Goal: Information Seeking & Learning: Learn about a topic

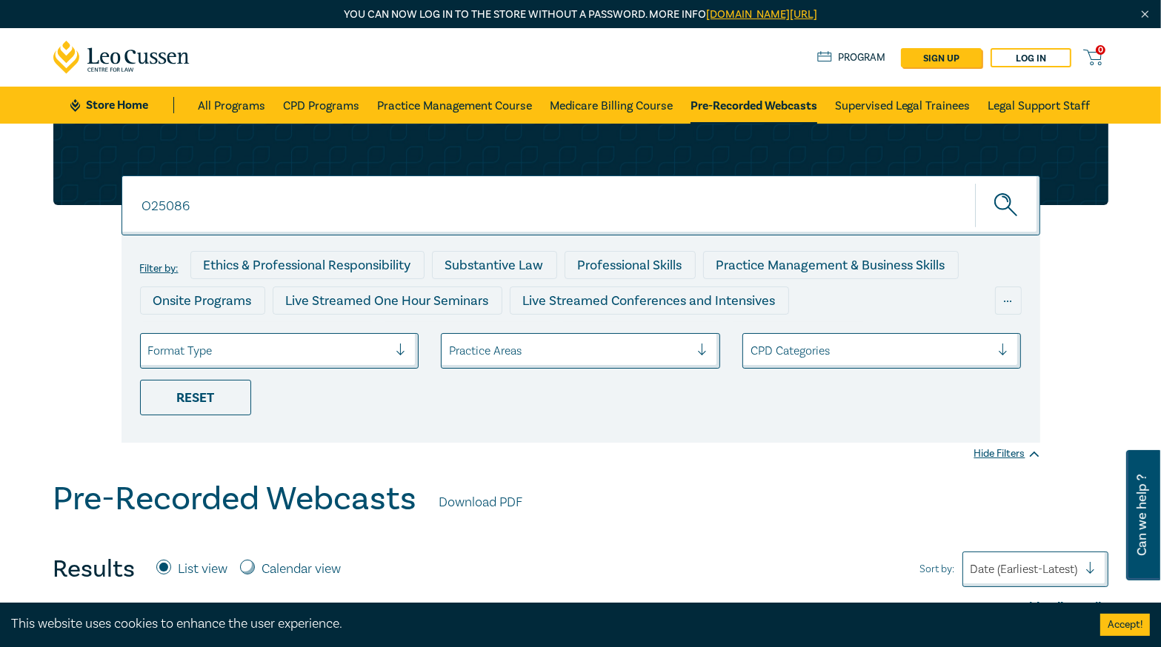
type input "O25086"
click at [975, 183] on button "submit" at bounding box center [1007, 205] width 65 height 45
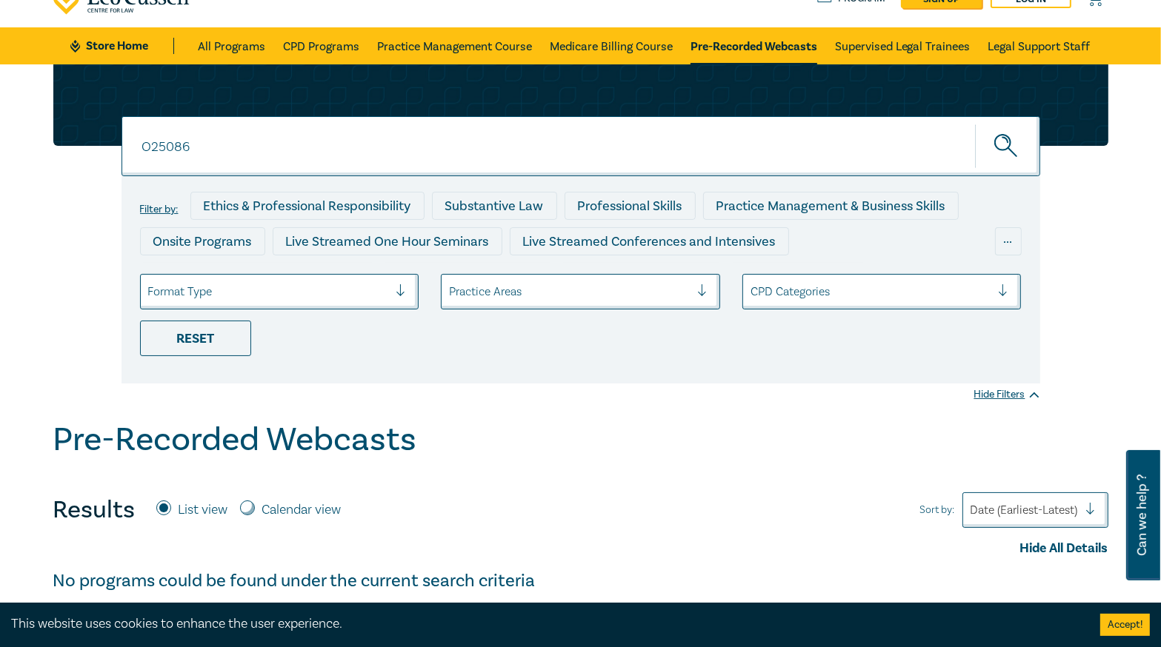
scroll to position [59, 0]
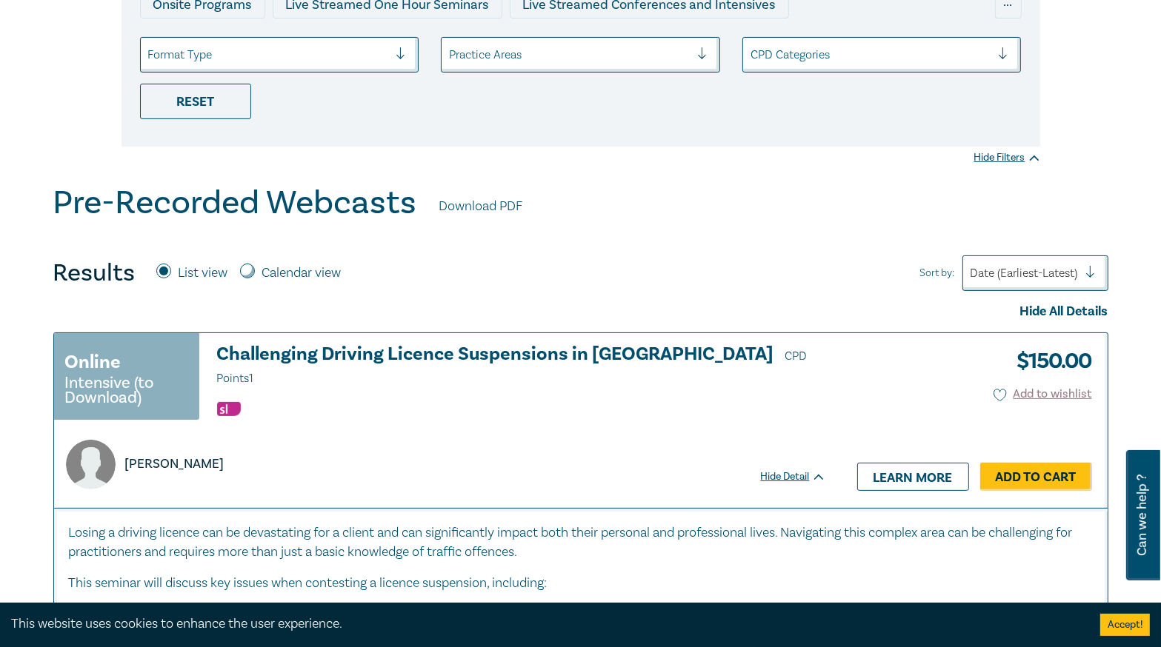
click at [468, 353] on h3 "Challenging Driving Licence Suspensions in [GEOGRAPHIC_DATA] CPD Points 1" at bounding box center [521, 366] width 609 height 44
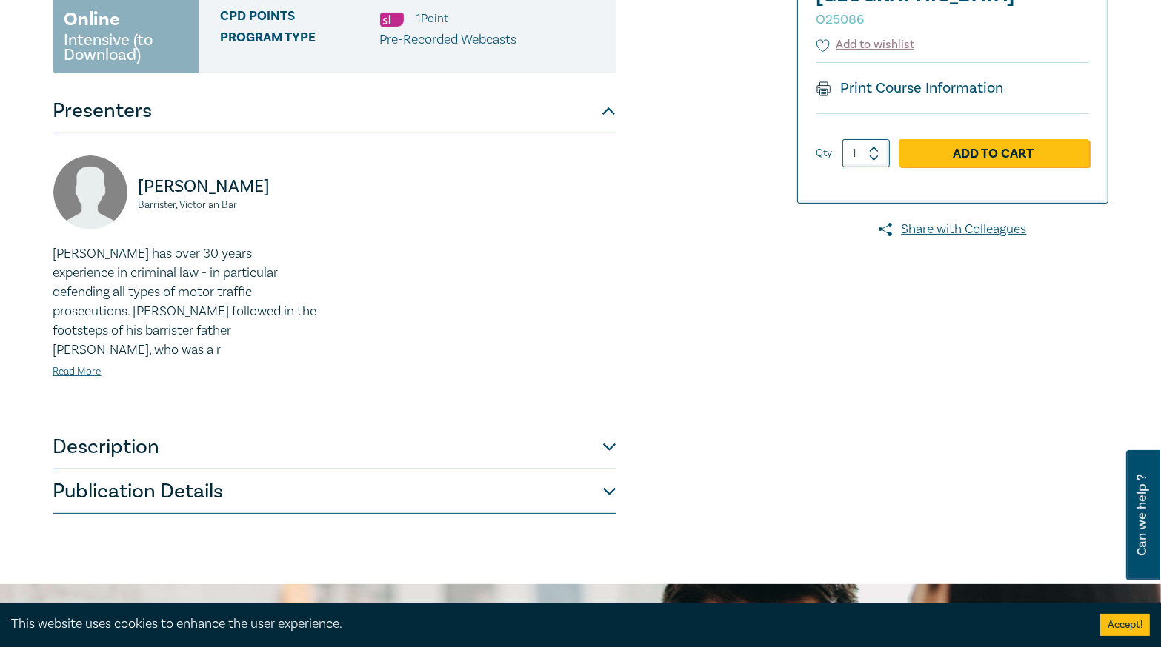
scroll to position [356, 0]
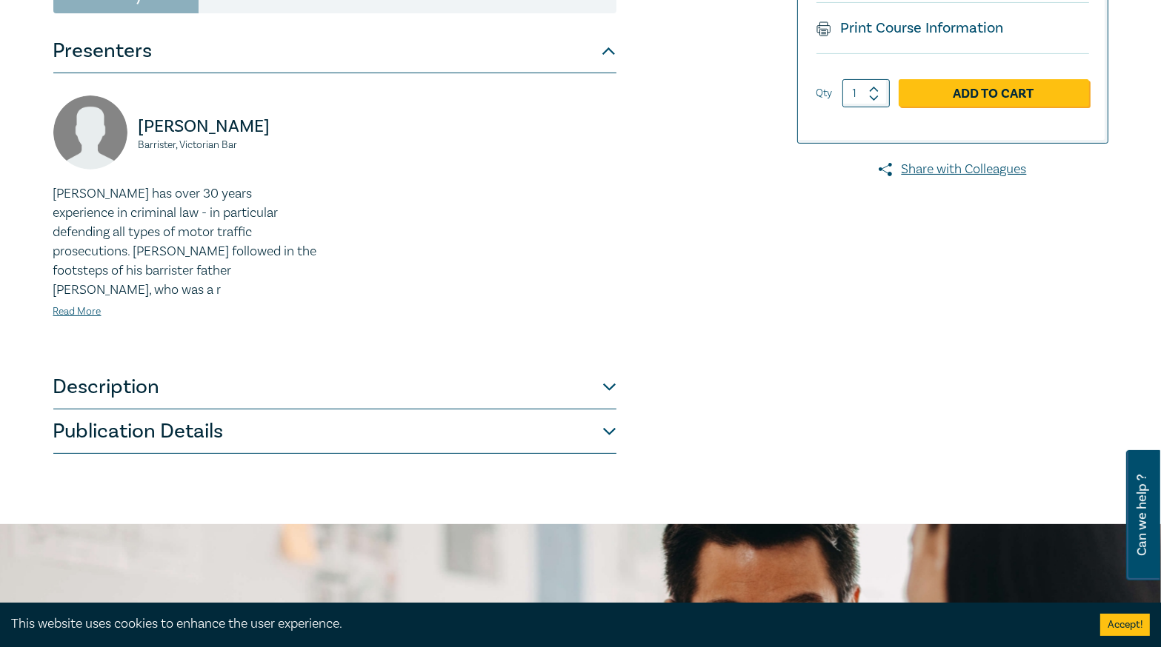
click at [496, 379] on button "Description" at bounding box center [334, 387] width 563 height 44
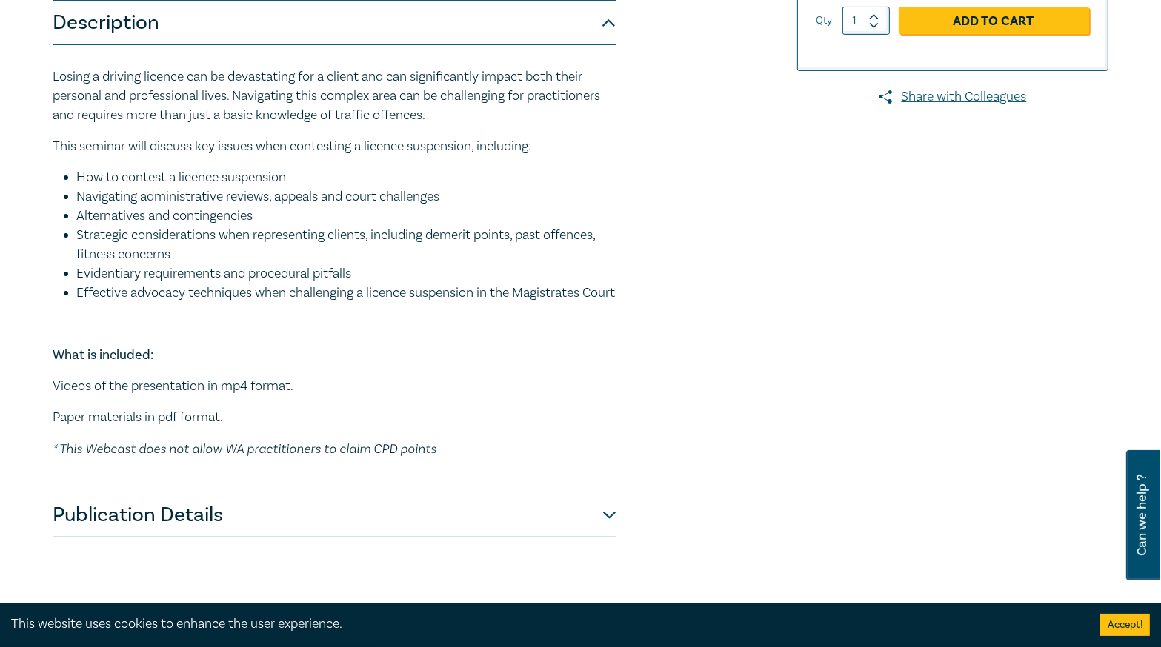
scroll to position [533, 0]
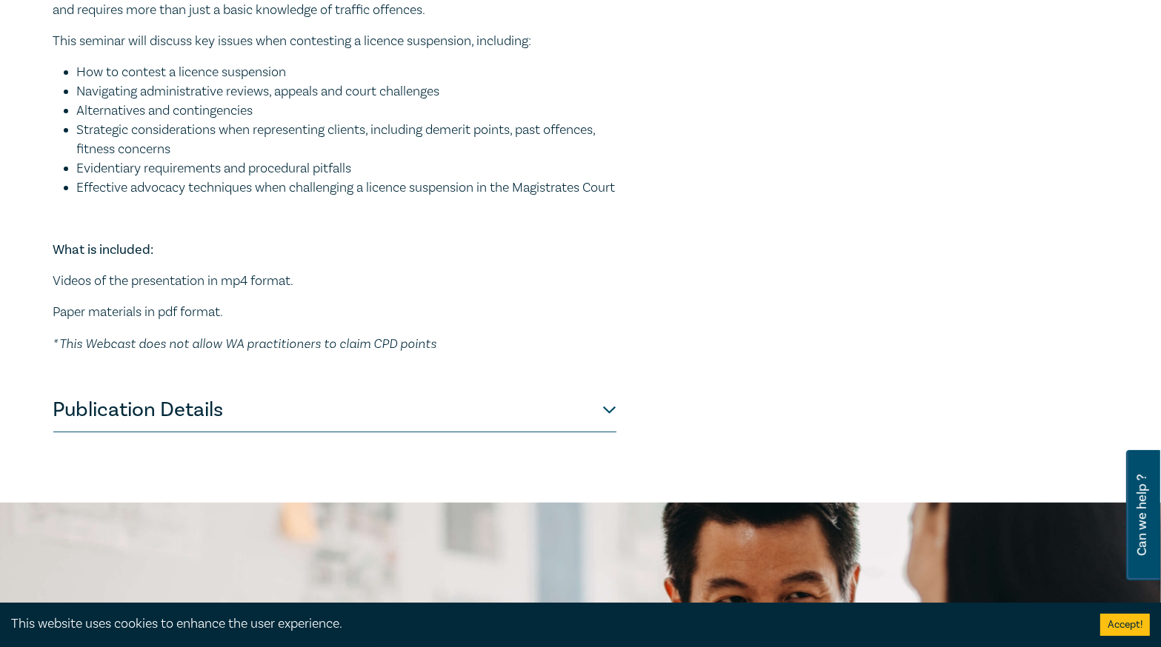
click at [495, 429] on button "Publication Details" at bounding box center [334, 410] width 563 height 44
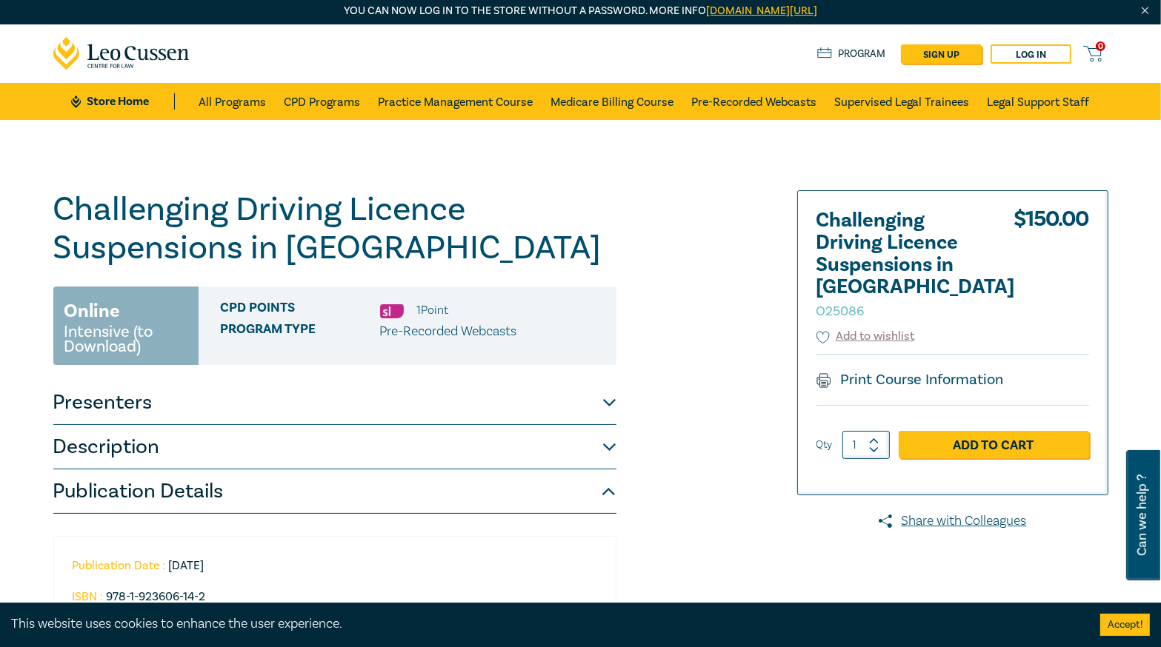
scroll to position [0, 0]
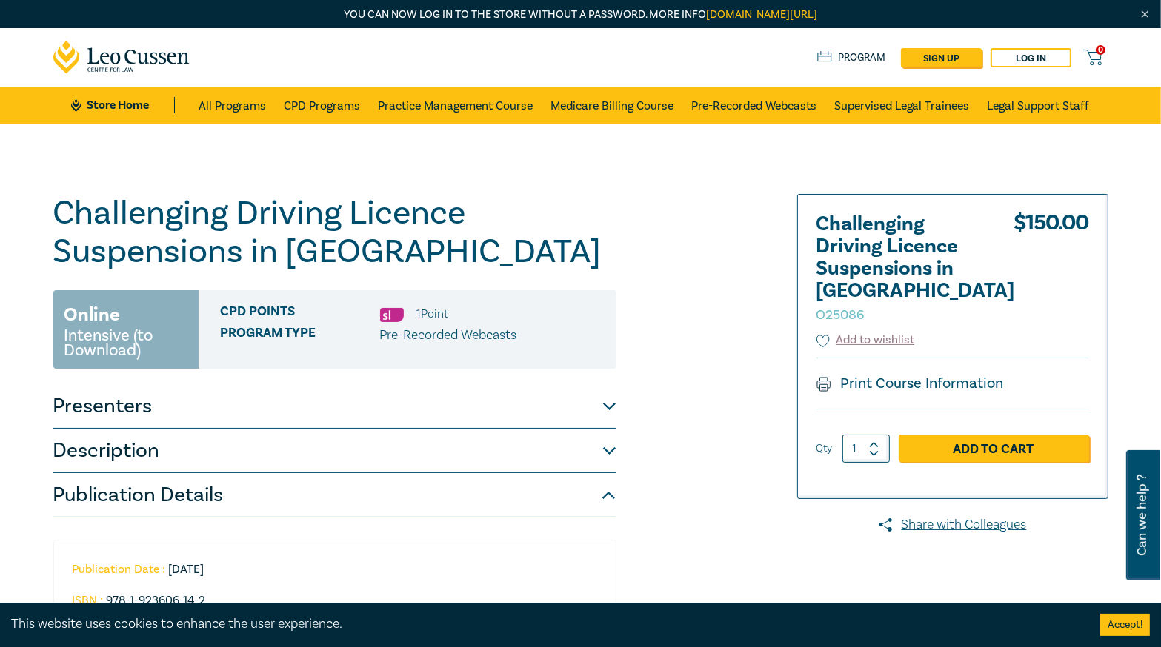
click at [449, 442] on button "Description" at bounding box center [334, 451] width 563 height 44
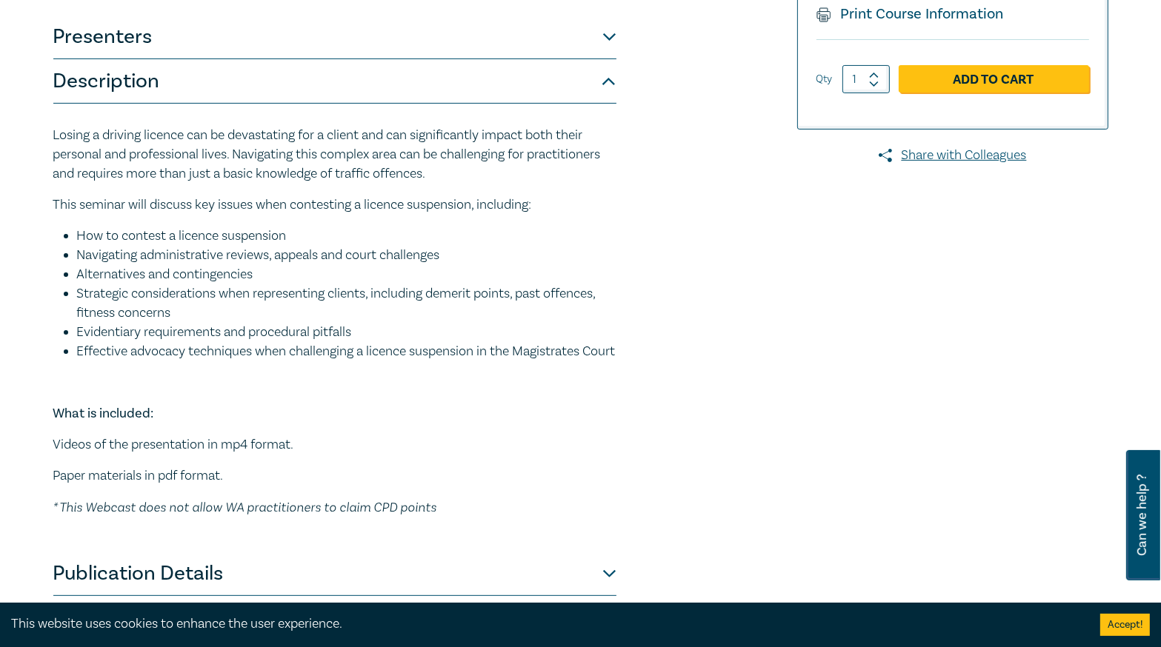
scroll to position [237, 0]
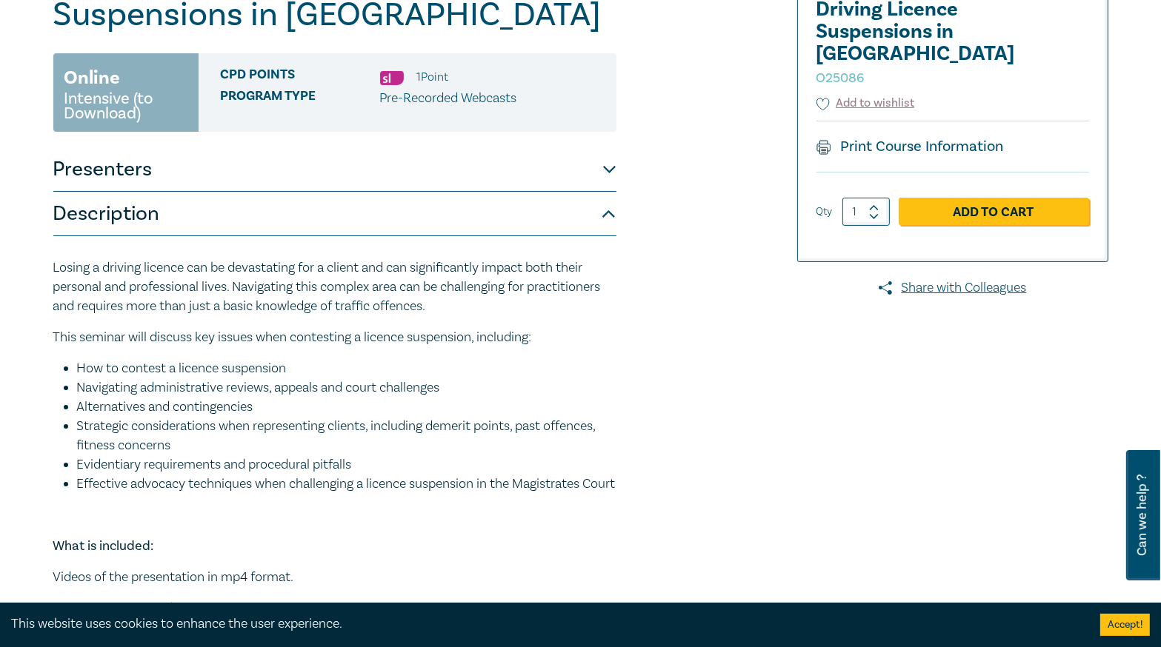
click at [504, 173] on button "Presenters" at bounding box center [334, 169] width 563 height 44
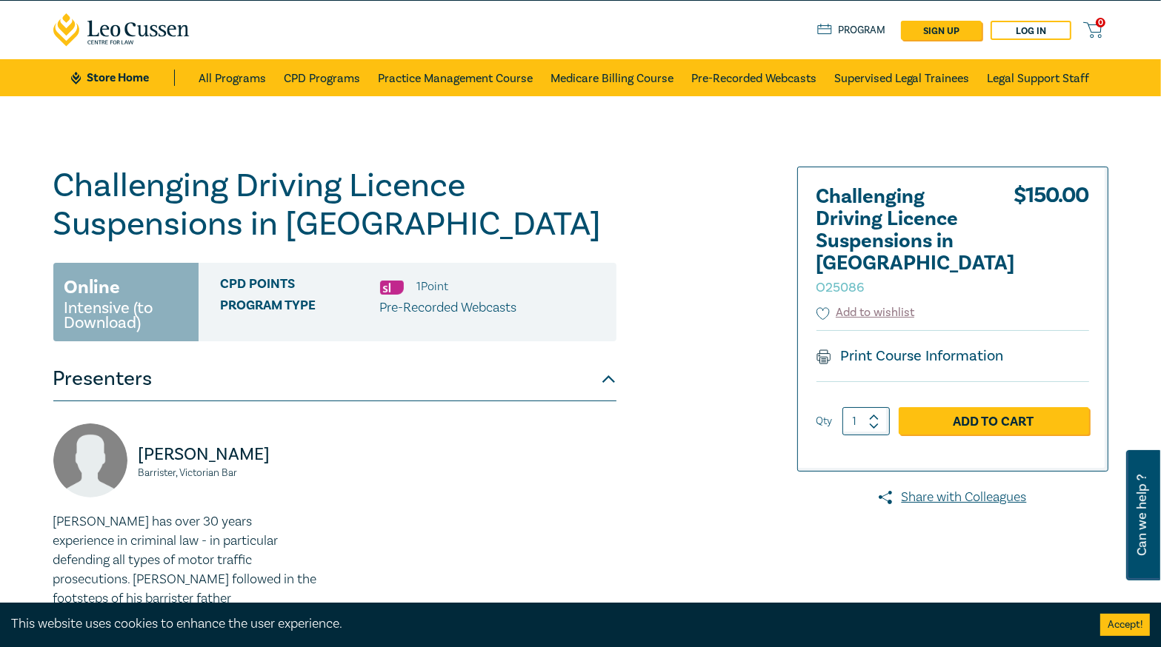
scroll to position [0, 0]
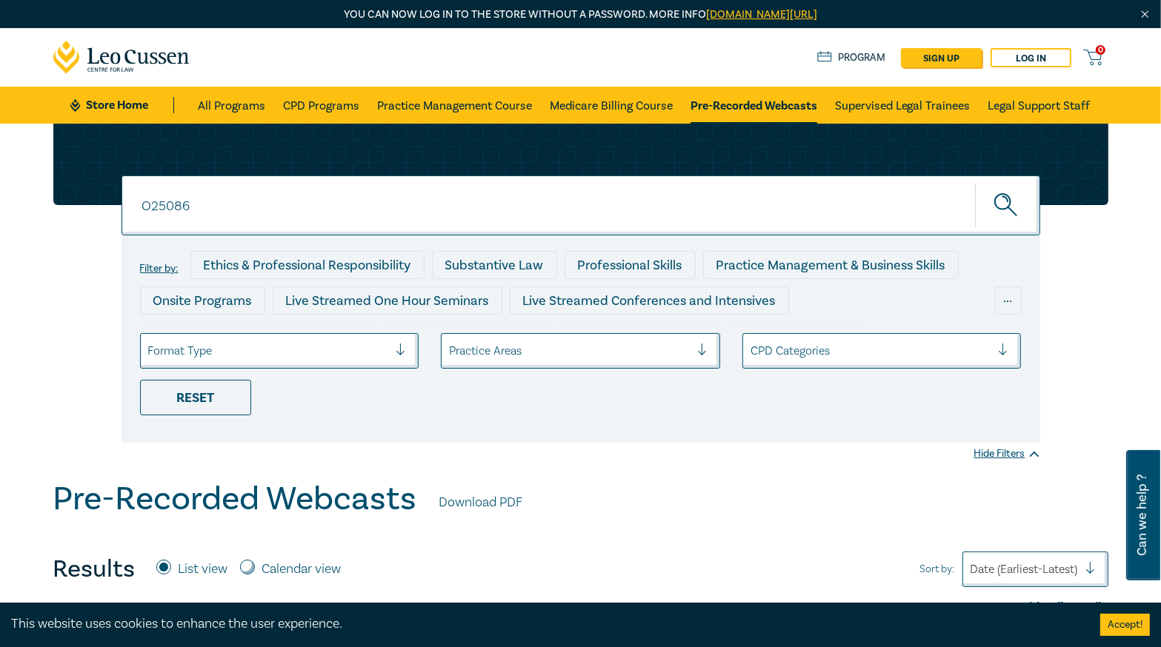
click at [249, 200] on input "O25086" at bounding box center [580, 206] width 919 height 60
drag, startPoint x: 624, startPoint y: 443, endPoint x: 681, endPoint y: 350, distance: 109.0
click at [624, 442] on div "O25086 O25086 Filter by: Ethics & Professional Responsibility Substantive Law P…" at bounding box center [580, 302] width 1161 height 356
